Goal: Task Accomplishment & Management: Use online tool/utility

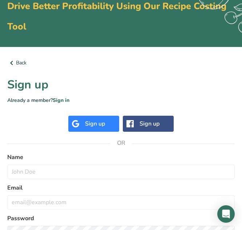
click at [104, 120] on div "Sign up" at bounding box center [95, 123] width 20 height 9
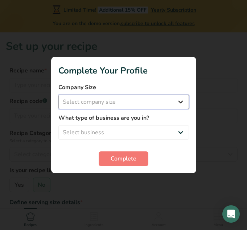
click at [152, 98] on select "Select company size" at bounding box center [123, 101] width 131 height 15
click at [150, 102] on select "Select company size" at bounding box center [123, 101] width 131 height 15
click at [181, 99] on select "Select company size" at bounding box center [123, 101] width 131 height 15
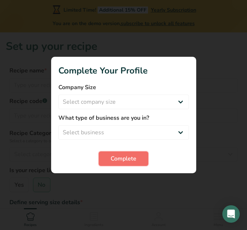
click at [132, 158] on span "Complete" at bounding box center [124, 158] width 26 height 9
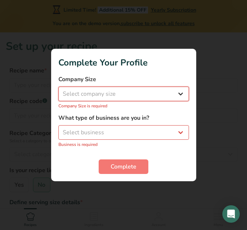
click at [168, 94] on select "Select company size" at bounding box center [123, 93] width 131 height 15
click at [188, 92] on select "Select company size" at bounding box center [123, 93] width 131 height 15
click at [177, 92] on select "Select company size" at bounding box center [123, 93] width 131 height 15
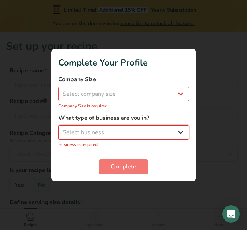
click at [175, 126] on select "Select business" at bounding box center [123, 132] width 131 height 15
select select "5"
click at [58, 129] on select "Select business Packaged Food Manufacturer Restaurant & Cafe Bakery Meal Plans …" at bounding box center [123, 132] width 131 height 15
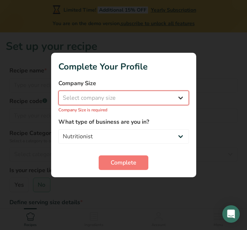
click at [158, 100] on select "Select company size Fewer than 10 Employees 10 to 50 Employees 51 to 500 Employ…" at bounding box center [123, 97] width 131 height 15
select select "1"
click at [58, 94] on select "Select company size Fewer than 10 Employees 10 to 50 Employees 51 to 500 Employ…" at bounding box center [123, 97] width 131 height 15
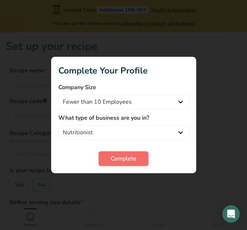
click at [133, 154] on span "Complete" at bounding box center [124, 158] width 26 height 9
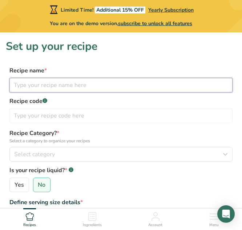
click at [99, 89] on input "text" at bounding box center [120, 85] width 223 height 15
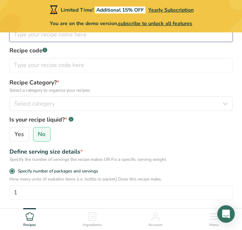
scroll to position [51, 0]
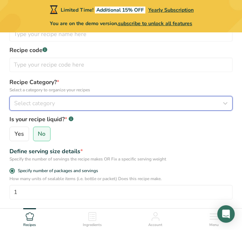
click at [86, 106] on div "Select category" at bounding box center [118, 103] width 209 height 9
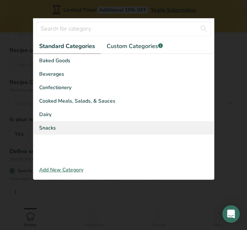
click at [81, 124] on div "Snacks" at bounding box center [123, 127] width 181 height 13
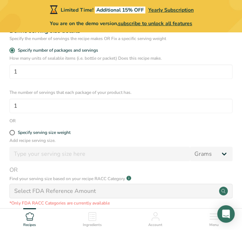
scroll to position [174, 0]
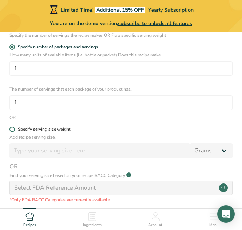
click at [52, 130] on div "Specify serving size weight" at bounding box center [44, 128] width 53 height 5
click at [14, 130] on input "Specify serving size weight" at bounding box center [11, 129] width 5 height 5
radio input "true"
radio input "false"
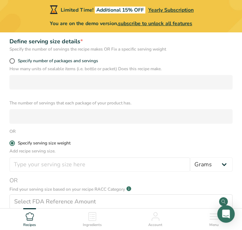
scroll to position [159, 0]
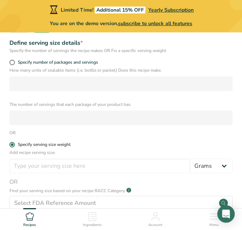
click at [13, 144] on span at bounding box center [11, 144] width 5 height 5
click at [13, 144] on input "Specify serving size weight" at bounding box center [11, 144] width 5 height 5
click at [11, 144] on span at bounding box center [11, 144] width 5 height 5
click at [11, 144] on input "Specify serving size weight" at bounding box center [11, 144] width 5 height 5
click at [18, 92] on div "How many units of sealable items (i.e. bottle or packet) Does this recipe make.…" at bounding box center [121, 96] width 230 height 58
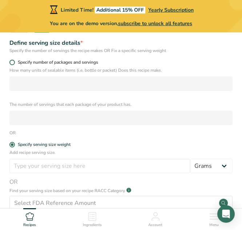
click at [13, 62] on span at bounding box center [11, 62] width 5 height 5
click at [13, 62] on input "Specify number of packages and servings" at bounding box center [11, 62] width 5 height 5
radio input "true"
radio input "false"
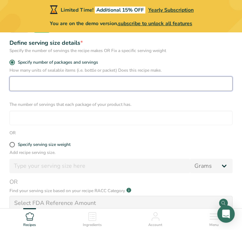
click at [44, 84] on input "number" at bounding box center [120, 83] width 223 height 15
type input "1"
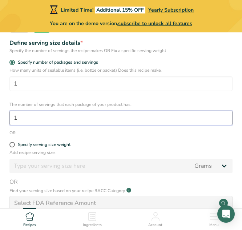
click at [35, 113] on input "1" at bounding box center [120, 117] width 223 height 15
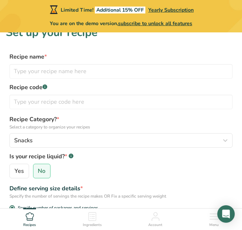
scroll to position [0, 0]
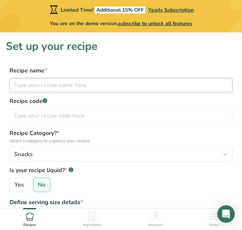
type input "1.002"
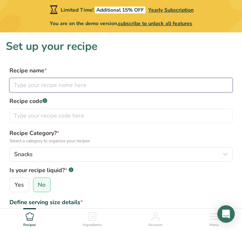
click at [41, 92] on input "text" at bounding box center [120, 85] width 223 height 15
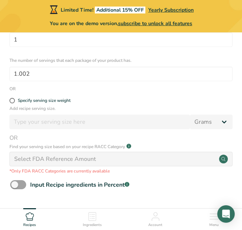
scroll to position [205, 0]
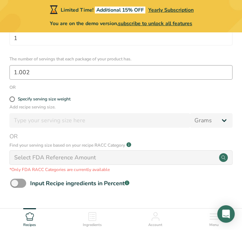
type input "Golden Snacks"
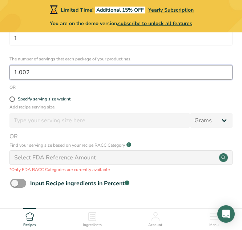
click at [45, 72] on input "1.002" at bounding box center [120, 72] width 223 height 15
type input "1"
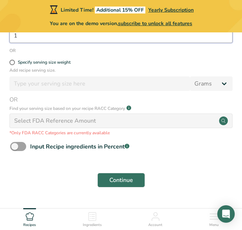
scroll to position [260, 0]
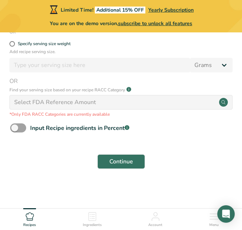
type input "1"
click at [57, 99] on div "Select FDA Reference Amount" at bounding box center [55, 102] width 82 height 9
click at [56, 100] on div "Select FDA Reference Amount" at bounding box center [55, 102] width 82 height 9
click at [109, 161] on span "Continue" at bounding box center [121, 161] width 24 height 9
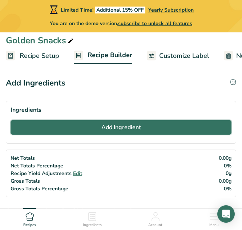
click at [124, 125] on span "Add Ingredient" at bounding box center [121, 127] width 40 height 9
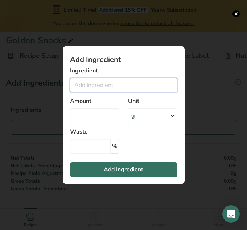
click at [110, 82] on input "Add ingredient modal" at bounding box center [124, 85] width 108 height 15
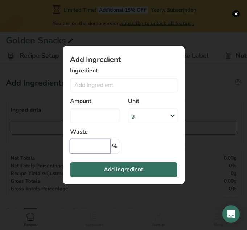
click at [99, 148] on input "Add ingredient modal" at bounding box center [90, 146] width 41 height 15
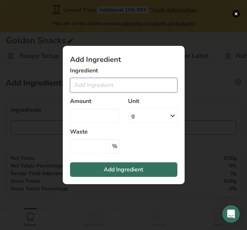
click at [152, 86] on input "Add ingredient modal" at bounding box center [124, 85] width 108 height 15
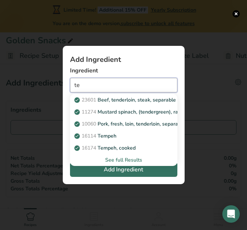
type input "t"
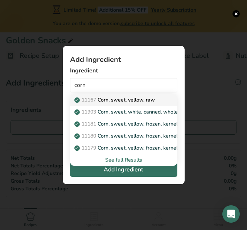
click at [144, 97] on p "11167 Corn, sweet, yellow, raw" at bounding box center [115, 100] width 79 height 8
type input "Corn, sweet, yellow, raw"
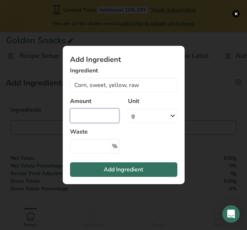
click at [96, 118] on input "Add ingredient modal" at bounding box center [94, 115] width 49 height 15
type input "95"
click at [84, 150] on input "Add ingredient modal" at bounding box center [90, 146] width 41 height 15
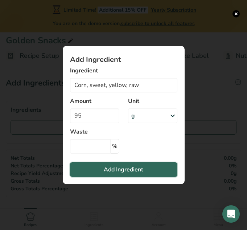
click at [102, 171] on button "Add Ingredient" at bounding box center [124, 169] width 108 height 15
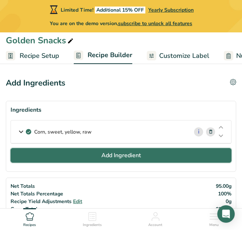
click at [106, 153] on span "Add Ingredient" at bounding box center [121, 155] width 40 height 9
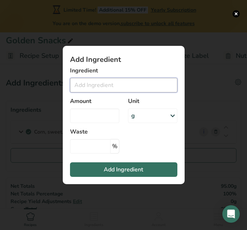
click at [96, 87] on input "Add ingredient modal" at bounding box center [124, 85] width 108 height 15
click at [104, 85] on input "Add ingredient modal" at bounding box center [124, 85] width 108 height 15
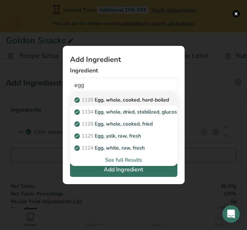
click at [122, 99] on p "1129 Egg, whole, cooked, hard-boiled" at bounding box center [122, 100] width 93 height 8
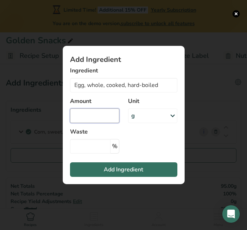
click at [98, 113] on input "Add ingredient modal" at bounding box center [94, 115] width 49 height 15
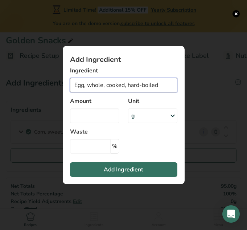
click at [121, 87] on input "Egg, whole, cooked, hard-boiled" at bounding box center [124, 85] width 108 height 15
click at [137, 83] on input "Egg, whole, cooked, hard-boiled" at bounding box center [124, 85] width 108 height 15
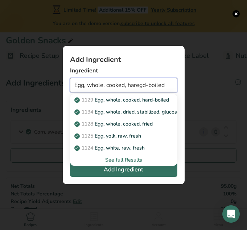
type input "Egg, whole, cooked, hareggd-boiled"
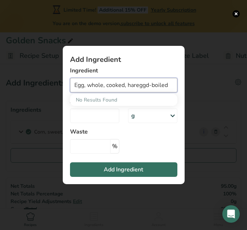
drag, startPoint x: 169, startPoint y: 85, endPoint x: 66, endPoint y: 86, distance: 102.5
click at [66, 86] on section "Add Ingredient Ingredient Egg, whole, cooked, hareggd-boiled No Results Found A…" at bounding box center [124, 115] width 122 height 138
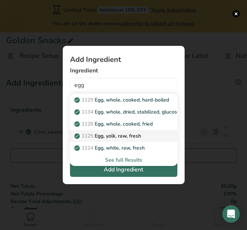
click at [124, 134] on p "1125 Egg, yolk, raw, fresh" at bounding box center [108, 136] width 65 height 8
type input "Egg, yolk, raw, fresh"
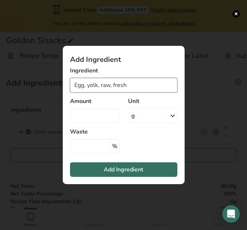
click at [106, 84] on input "Egg, yolk, raw, fresh" at bounding box center [124, 85] width 108 height 15
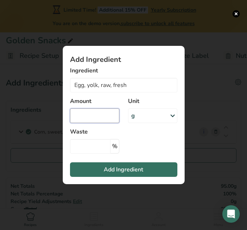
click at [82, 116] on input "Add ingredient modal" at bounding box center [94, 115] width 49 height 15
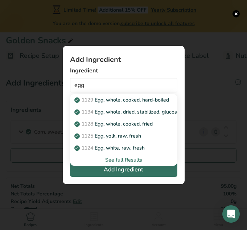
click at [113, 160] on div "See full Results" at bounding box center [124, 160] width 96 height 8
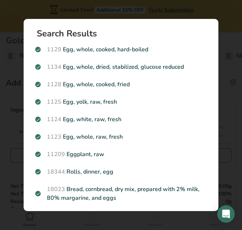
click at [113, 160] on section "Add Ingredient Ingredient egg 1129 Egg, whole, cooked, hard-boiled 1134 [PERSON…" at bounding box center [121, 115] width 128 height 145
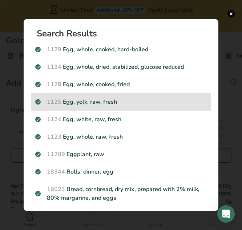
click at [117, 100] on p "1125 Egg, yolk, raw, fresh" at bounding box center [120, 101] width 171 height 9
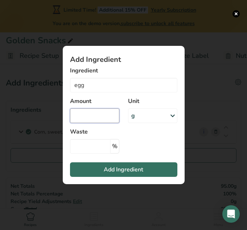
click at [94, 117] on input "Add ingredient modal" at bounding box center [94, 115] width 49 height 15
type input "Egg, yolk, raw, fresh"
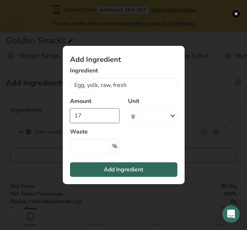
type input "17"
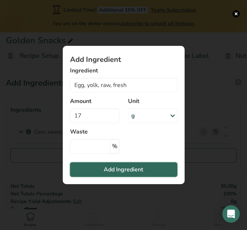
click at [112, 165] on span "Add Ingredient" at bounding box center [124, 169] width 40 height 9
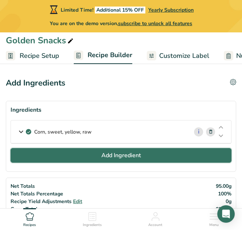
click at [116, 156] on span "Add Ingredient" at bounding box center [121, 155] width 40 height 9
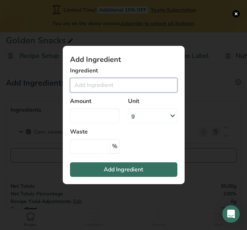
click at [105, 82] on input "Add ingredient modal" at bounding box center [124, 85] width 108 height 15
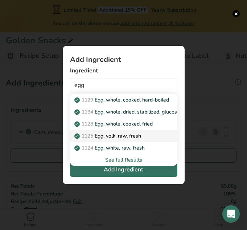
click at [110, 140] on link "1125 Egg, yolk, raw, fresh" at bounding box center [124, 136] width 108 height 12
type input "Egg, yolk, raw, fresh"
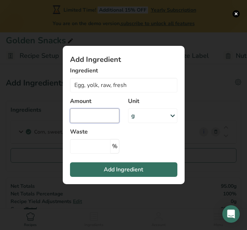
click at [108, 111] on input "Add ingredient modal" at bounding box center [94, 115] width 49 height 15
type input "17"
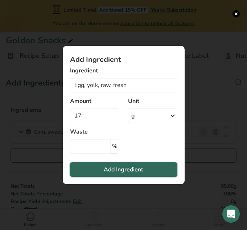
click at [120, 167] on span "Add Ingredient" at bounding box center [124, 169] width 40 height 9
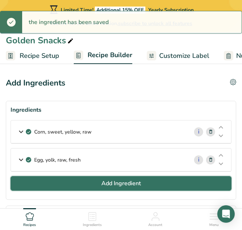
click at [109, 180] on span "Add Ingredient" at bounding box center [121, 183] width 40 height 9
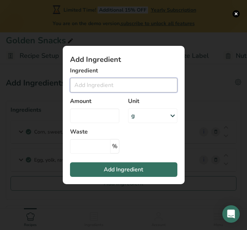
click at [114, 83] on input "Add ingredient modal" at bounding box center [124, 85] width 108 height 15
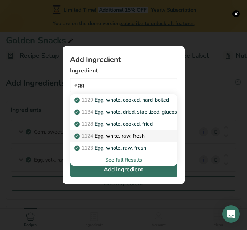
click at [118, 136] on p "1124 Egg, white, raw, fresh" at bounding box center [110, 136] width 69 height 8
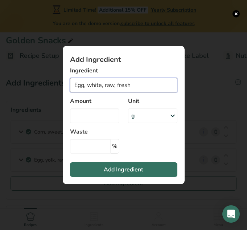
click at [113, 86] on input "Egg, white, raw, fresh" at bounding box center [124, 85] width 108 height 15
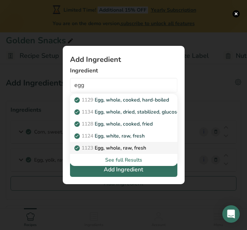
click at [109, 148] on p "1123 Egg, whole, raw, fresh" at bounding box center [111, 148] width 70 height 8
type input "Egg, whole, raw, fresh"
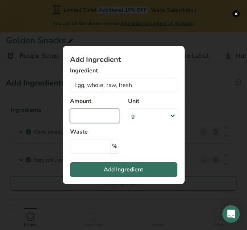
click at [106, 116] on input "Add ingredient modal" at bounding box center [94, 115] width 49 height 15
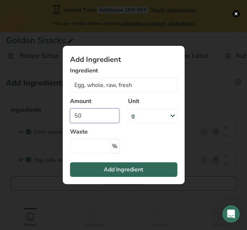
type input "50"
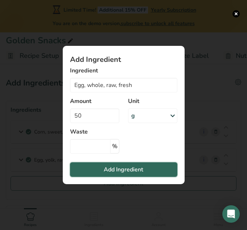
click at [101, 170] on button "Add Ingredient" at bounding box center [124, 169] width 108 height 15
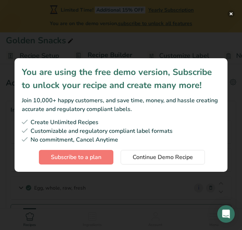
click at [230, 12] on button "Subscription modal" at bounding box center [230, 13] width 7 height 7
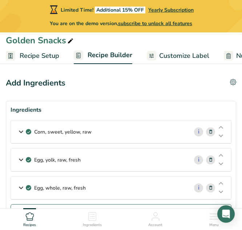
click at [209, 159] on icon at bounding box center [210, 160] width 5 height 8
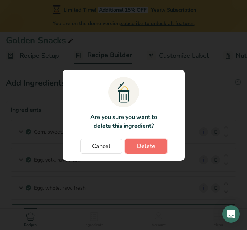
click at [153, 146] on span "Delete" at bounding box center [146, 146] width 18 height 9
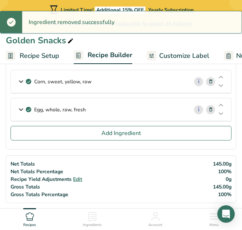
scroll to position [51, 0]
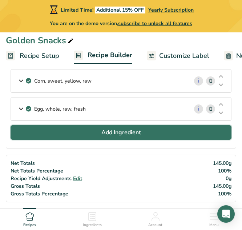
click at [145, 132] on button "Add Ingredient" at bounding box center [121, 132] width 221 height 15
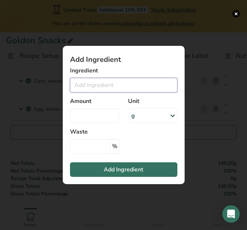
click at [102, 83] on input "Add ingredient modal" at bounding box center [124, 85] width 108 height 15
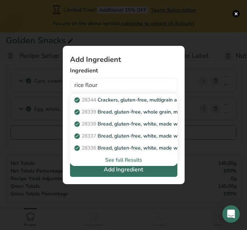
click at [116, 163] on div "See full Results" at bounding box center [124, 160] width 96 height 8
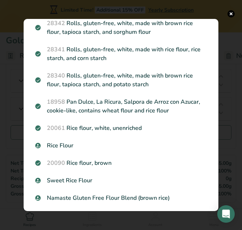
scroll to position [256, 0]
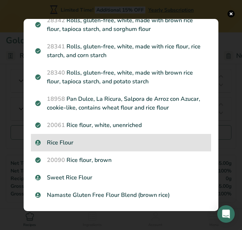
click at [76, 141] on p "Rice Flour" at bounding box center [120, 142] width 171 height 9
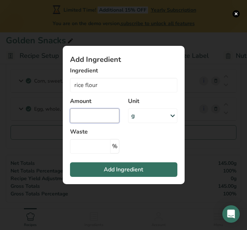
click at [97, 114] on input "Add ingredient modal" at bounding box center [94, 115] width 49 height 15
type input "Rice Flour"
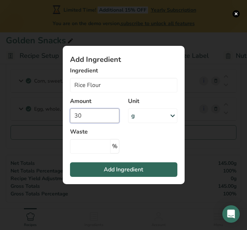
type input "30"
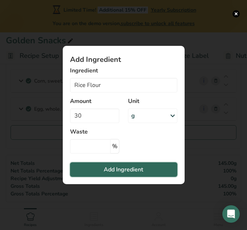
click at [94, 172] on button "Add Ingredient" at bounding box center [124, 169] width 108 height 15
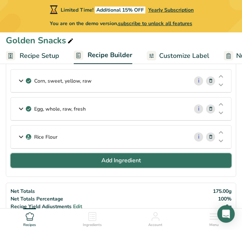
click at [116, 158] on span "Add Ingredient" at bounding box center [121, 160] width 40 height 9
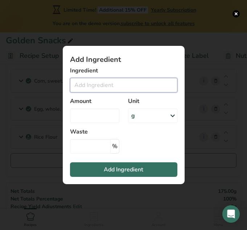
click at [102, 86] on input "Add ingredient modal" at bounding box center [124, 85] width 108 height 15
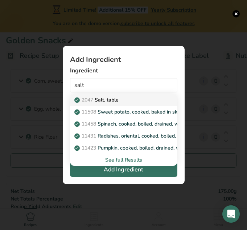
click at [102, 100] on p "2047 Salt, table" at bounding box center [97, 100] width 43 height 8
type input "Salt, table"
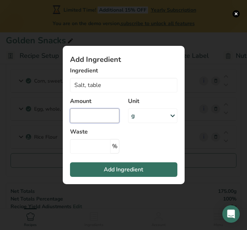
click at [91, 113] on input "Add ingredient modal" at bounding box center [94, 115] width 49 height 15
type input "2"
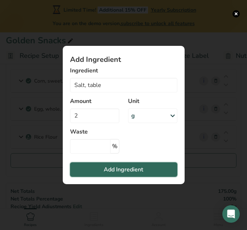
click at [111, 172] on span "Add Ingredient" at bounding box center [124, 169] width 40 height 9
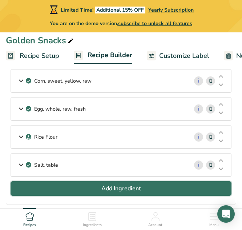
click at [139, 185] on span "Add Ingredient" at bounding box center [121, 188] width 40 height 9
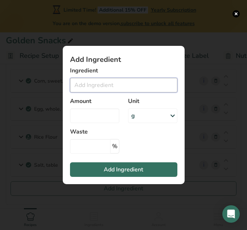
click at [143, 88] on input "Add ingredient modal" at bounding box center [124, 85] width 108 height 15
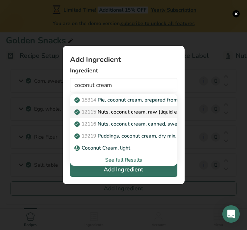
click at [145, 111] on p "12115 Nuts, coconut cream, raw (liquid expressed from grated meat)" at bounding box center [159, 112] width 167 height 8
type input "Nuts, coconut cream, raw (liquid expressed from grated meat)"
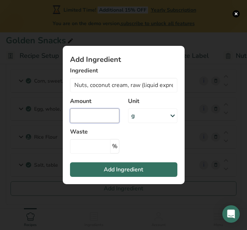
click at [96, 119] on input "Add ingredient modal" at bounding box center [94, 115] width 49 height 15
click at [103, 116] on input "Add ingredient modal" at bounding box center [94, 115] width 49 height 15
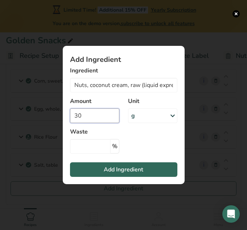
type input "30"
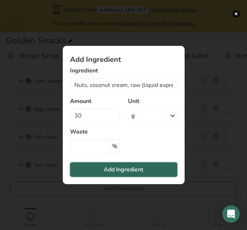
click at [100, 173] on button "Add Ingredient" at bounding box center [124, 169] width 108 height 15
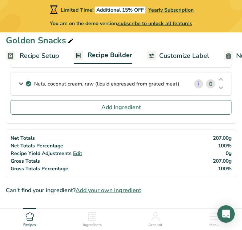
scroll to position [161, 0]
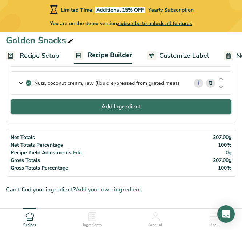
click at [108, 107] on span "Add Ingredient" at bounding box center [121, 106] width 40 height 9
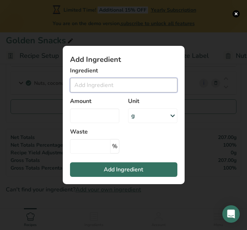
click at [103, 85] on input "Add ingredient modal" at bounding box center [124, 85] width 108 height 15
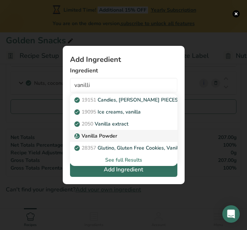
click at [113, 136] on p "Vanilla Powder" at bounding box center [96, 136] width 41 height 8
type input "Vanilla Powder"
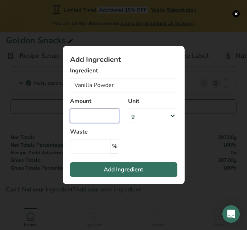
click at [99, 110] on input "Add ingredient modal" at bounding box center [94, 115] width 49 height 15
type input "2"
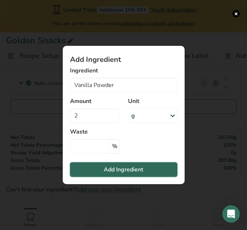
click at [113, 169] on span "Add Ingredient" at bounding box center [124, 169] width 40 height 9
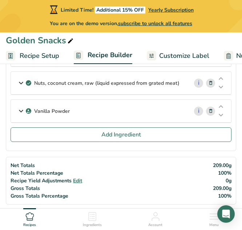
click at [52, 56] on span "Recipe Setup" at bounding box center [40, 56] width 40 height 10
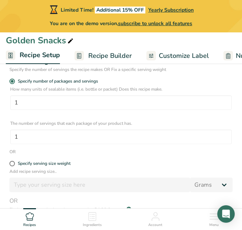
scroll to position [151, 0]
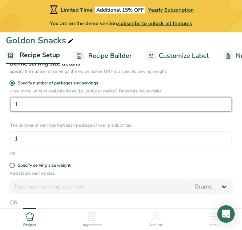
click at [52, 103] on input "1" at bounding box center [121, 104] width 222 height 15
type input "4"
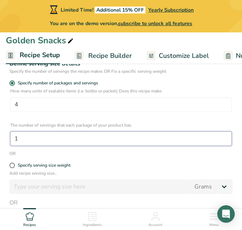
click at [41, 143] on input "1" at bounding box center [121, 138] width 222 height 15
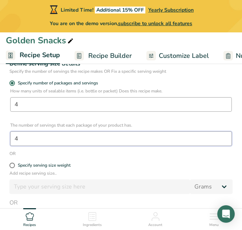
type input "4"
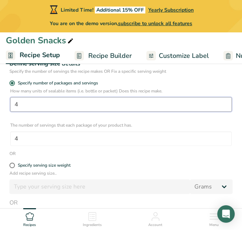
click at [47, 102] on input "4" at bounding box center [121, 104] width 222 height 15
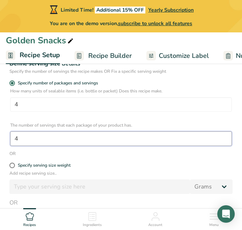
click at [27, 139] on input "4" at bounding box center [121, 138] width 222 height 15
type input "1"
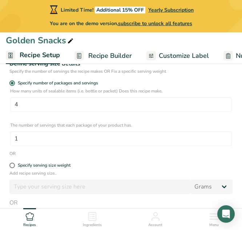
click at [86, 56] on link "Recipe Builder" at bounding box center [102, 56] width 57 height 16
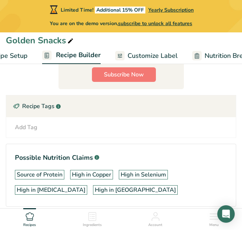
scroll to position [0, 16]
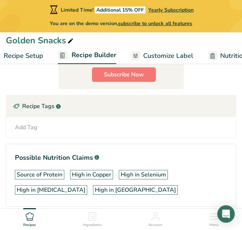
click at [29, 59] on span "Recipe Setup" at bounding box center [24, 56] width 40 height 10
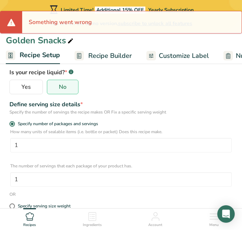
scroll to position [102, 0]
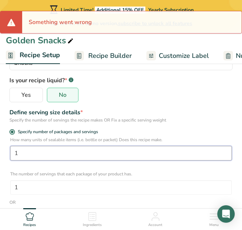
click at [63, 153] on input "1" at bounding box center [121, 153] width 222 height 15
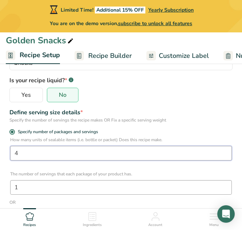
type input "4"
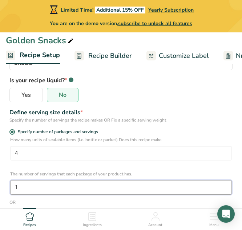
click at [60, 184] on input "1" at bounding box center [121, 187] width 222 height 15
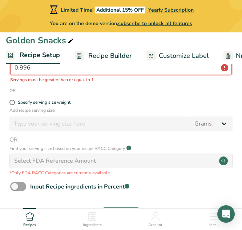
scroll to position [231, 0]
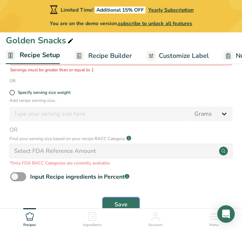
click at [116, 203] on span "Save" at bounding box center [120, 204] width 13 height 9
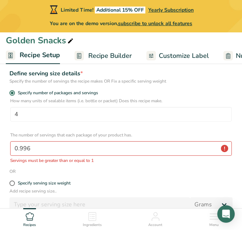
scroll to position [154, 0]
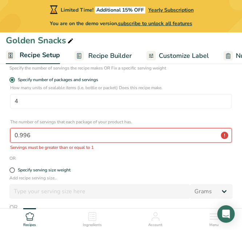
click at [100, 129] on input "0.996" at bounding box center [121, 135] width 222 height 15
type input "0"
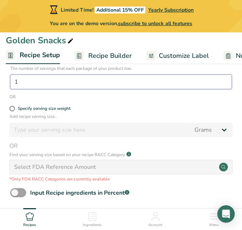
scroll to position [231, 0]
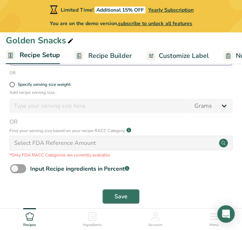
type input "1"
click at [109, 196] on button "Save" at bounding box center [120, 196] width 37 height 15
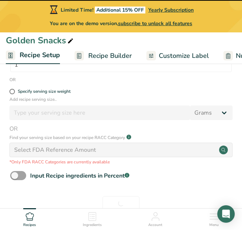
scroll to position [241, 0]
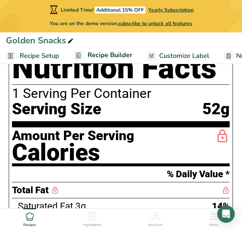
scroll to position [318, 0]
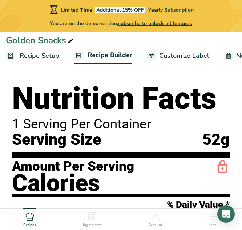
click at [177, 53] on span "Customize Label" at bounding box center [184, 56] width 50 height 10
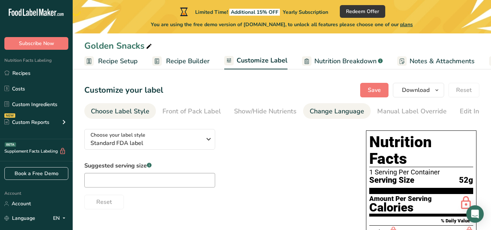
click at [242, 109] on div "Change Language" at bounding box center [337, 111] width 55 height 10
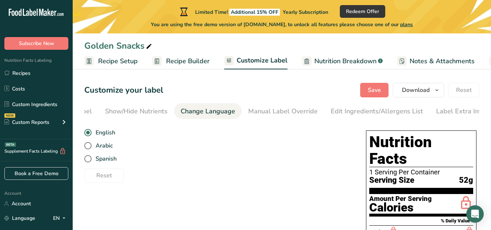
scroll to position [0, 133]
click at [142, 107] on div "Show/Hide Nutrients" at bounding box center [132, 111] width 62 height 10
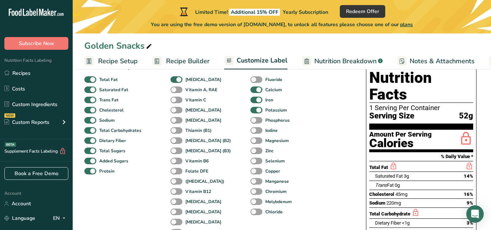
scroll to position [64, 0]
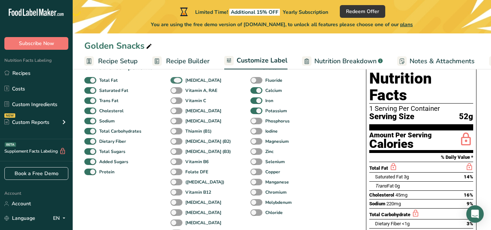
click at [177, 84] on span at bounding box center [176, 80] width 12 height 7
click at [175, 82] on input "[MEDICAL_DATA]" at bounding box center [172, 80] width 5 height 5
checkbox input "false"
click at [177, 99] on span at bounding box center [176, 100] width 12 height 7
click at [175, 99] on input "Vitamin C" at bounding box center [172, 100] width 5 height 5
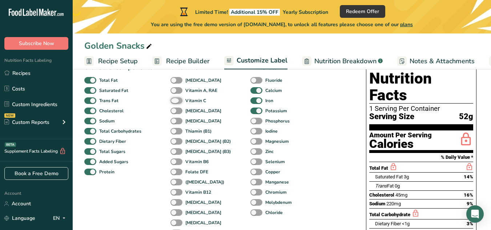
checkbox input "true"
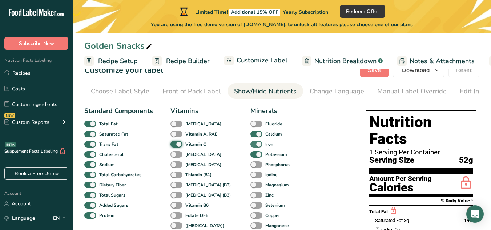
scroll to position [17, 0]
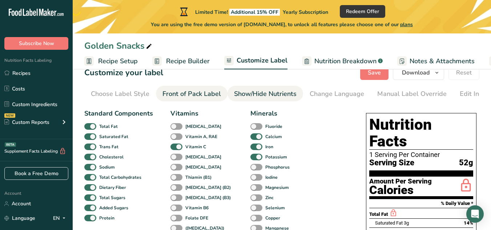
click at [197, 95] on div "Front of Pack Label" at bounding box center [191, 94] width 58 height 10
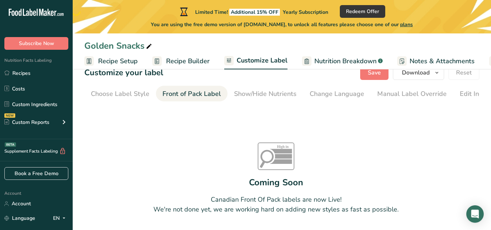
scroll to position [0, 70]
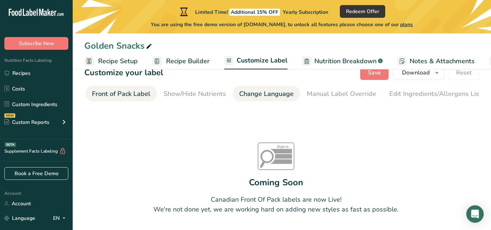
click at [242, 97] on div "Change Language" at bounding box center [266, 94] width 55 height 10
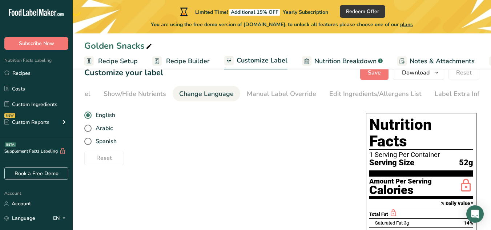
click at [242, 93] on ul "Choose Label Style Front of Pack Label Show/Hide Nutrients Change Language Manu…" at bounding box center [151, 94] width 395 height 16
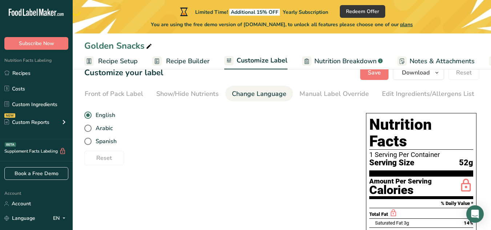
scroll to position [0, 0]
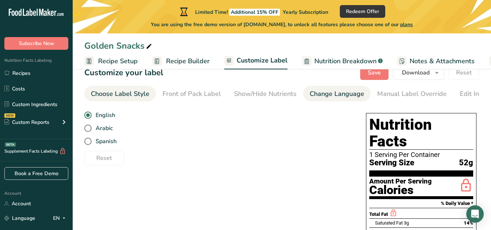
click at [128, 99] on link "Choose Label Style" at bounding box center [120, 94] width 58 height 16
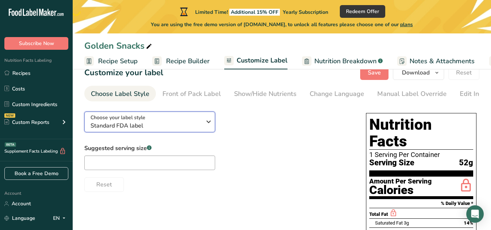
click at [148, 119] on div "Choose your label style Standard FDA label" at bounding box center [145, 122] width 111 height 16
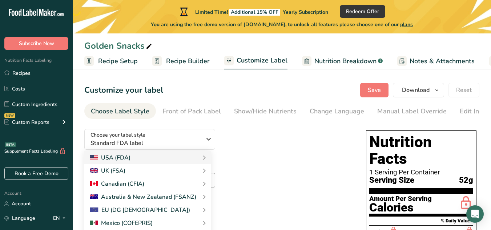
click at [242, 180] on div "Suggested serving size .a-a{fill:#347362;}.b-a{fill:#fff;} Reset" at bounding box center [217, 185] width 267 height 48
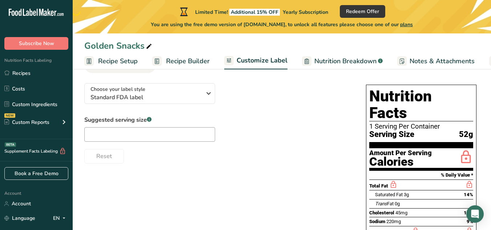
scroll to position [48, 0]
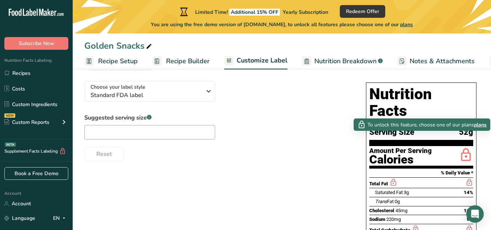
click at [242, 125] on span "plans" at bounding box center [480, 125] width 13 height 8
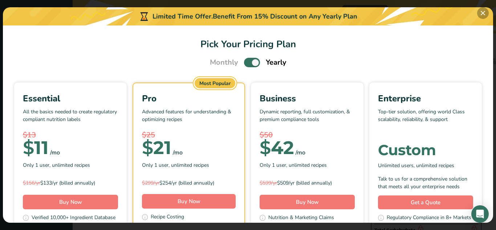
click at [242, 15] on button "Pick Your Pricing Plan Modal" at bounding box center [483, 13] width 12 height 12
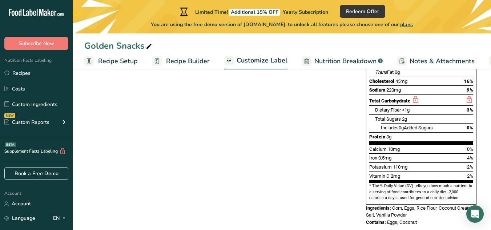
scroll to position [0, 0]
